Goal: Task Accomplishment & Management: Use online tool/utility

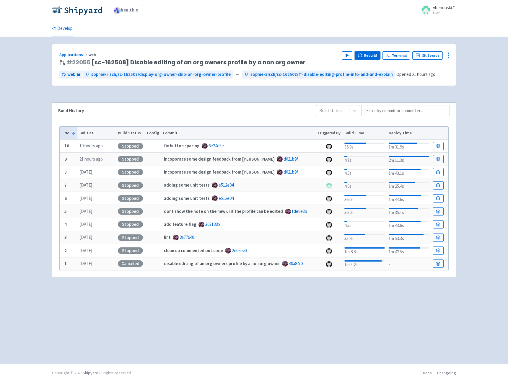
click at [366, 55] on button "Rebuild" at bounding box center [366, 55] width 25 height 8
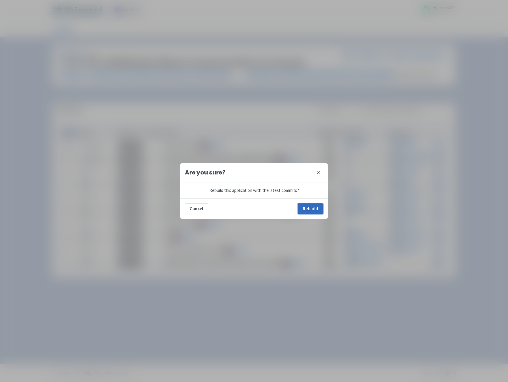
click at [310, 211] on button "Rebuild" at bounding box center [309, 208] width 25 height 11
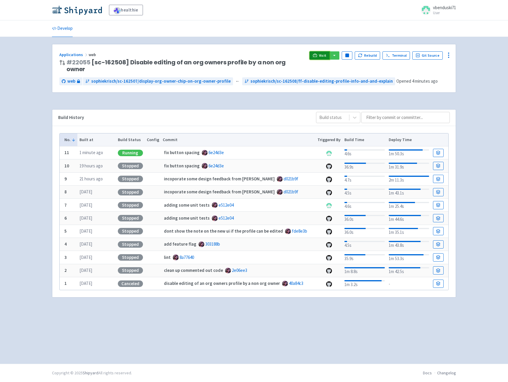
click at [315, 53] on icon at bounding box center [314, 55] width 4 height 4
